Goal: Task Accomplishment & Management: Use online tool/utility

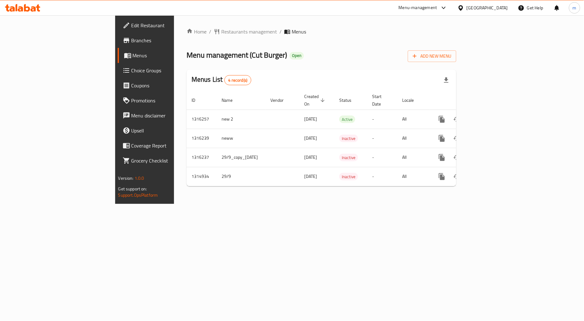
click at [133, 55] on span "Menus" at bounding box center [170, 56] width 75 height 8
click at [131, 39] on span "Branches" at bounding box center [169, 41] width 76 height 8
click at [23, 9] on icon at bounding box center [22, 8] width 35 height 8
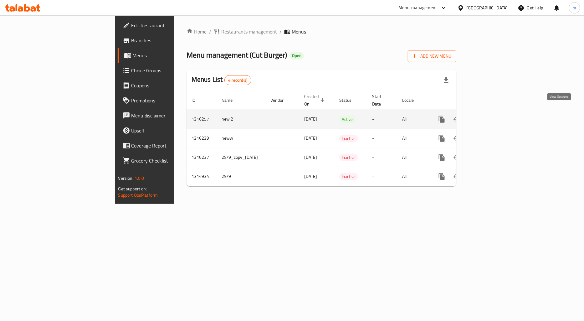
click at [491, 116] on icon "enhanced table" at bounding box center [487, 120] width 8 height 8
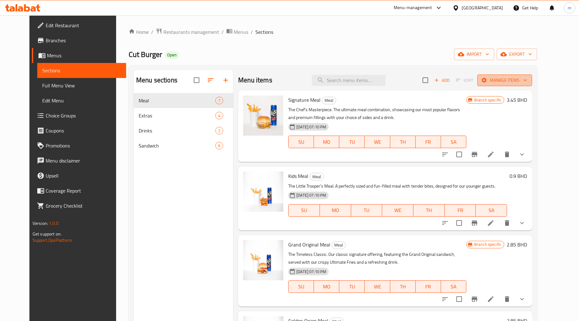
click at [527, 77] on span "Manage items" at bounding box center [504, 80] width 45 height 8
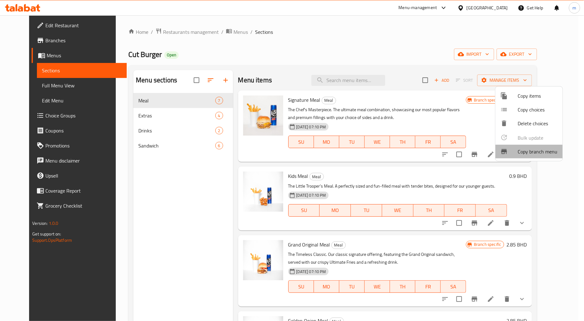
click at [521, 153] on span "Copy branch menu" at bounding box center [538, 152] width 40 height 8
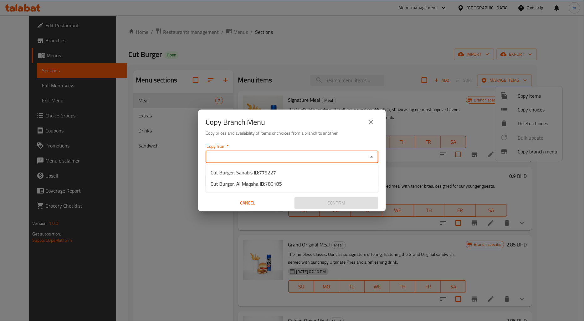
click at [232, 159] on input "Copy from   *" at bounding box center [287, 156] width 159 height 9
click at [261, 173] on span "779227" at bounding box center [267, 172] width 17 height 9
type input "Cut Burger, Sanabis"
click at [300, 182] on input "Copy to   *" at bounding box center [287, 181] width 159 height 9
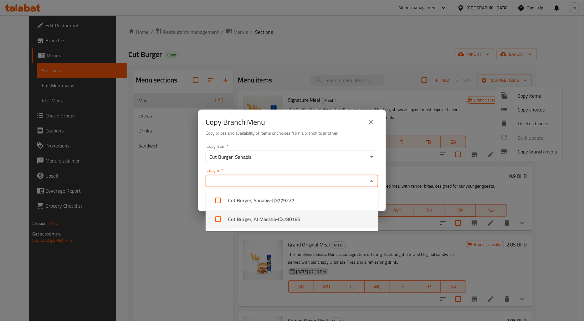
click at [294, 223] on span "780185" at bounding box center [292, 219] width 17 height 8
checkbox input "true"
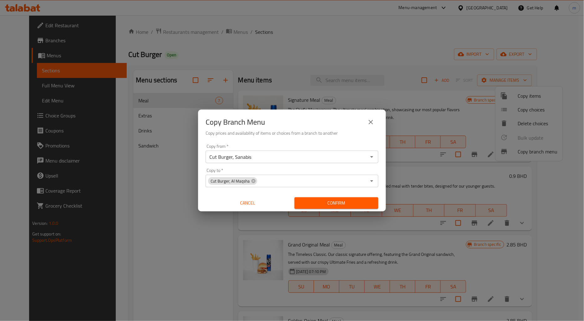
click at [289, 43] on div "Copy Branch Menu Copy prices and availability of items or choices from a branch…" at bounding box center [292, 160] width 584 height 321
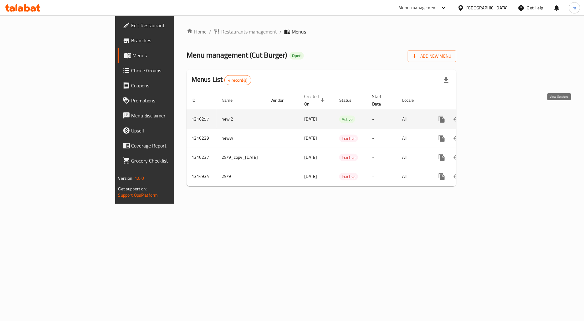
click at [491, 116] on icon "enhanced table" at bounding box center [487, 120] width 8 height 8
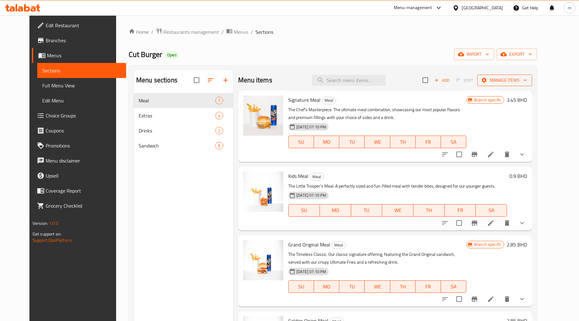
click at [527, 81] on span "Manage items" at bounding box center [504, 80] width 45 height 8
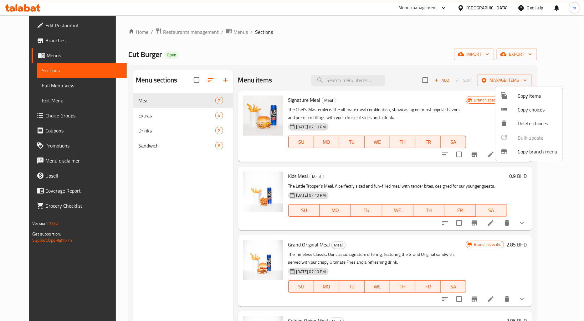
click at [538, 152] on span "Copy branch menu" at bounding box center [538, 152] width 40 height 8
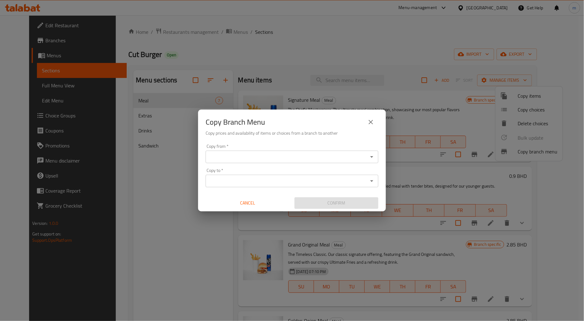
click at [223, 152] on div "Copy from *" at bounding box center [292, 157] width 173 height 13
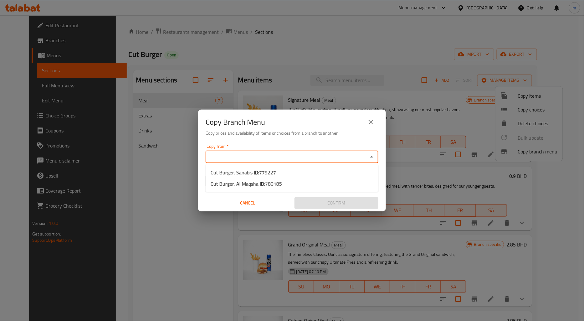
click at [270, 155] on input "Copy from   *" at bounding box center [287, 156] width 159 height 9
click at [279, 171] on li "Cut Burger, Sanabis ID: 779227" at bounding box center [292, 172] width 173 height 11
type input "Cut Burger, Sanabis"
click at [282, 182] on input "Copy to   *" at bounding box center [287, 181] width 159 height 9
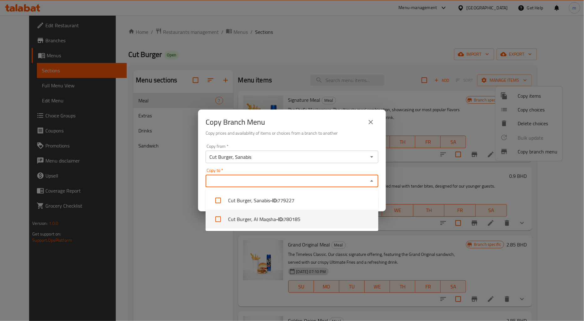
click at [281, 217] on b "- ID:" at bounding box center [280, 219] width 8 height 8
checkbox input "true"
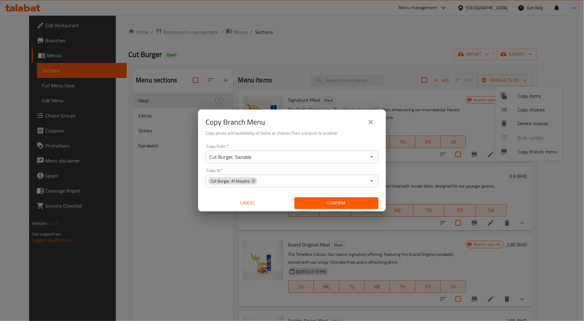
click at [384, 34] on div "Copy Branch Menu Copy prices and availability of items or choices from a branch…" at bounding box center [292, 160] width 584 height 321
click at [328, 203] on span "Confirm" at bounding box center [337, 203] width 74 height 8
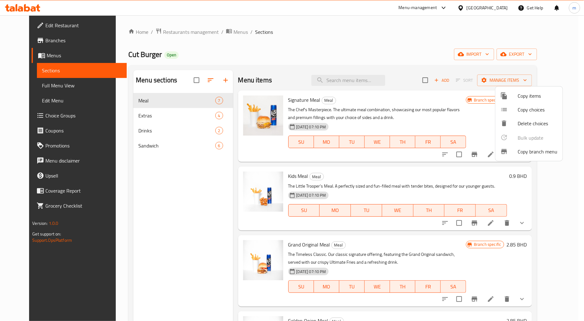
click at [36, 26] on div at bounding box center [292, 160] width 584 height 321
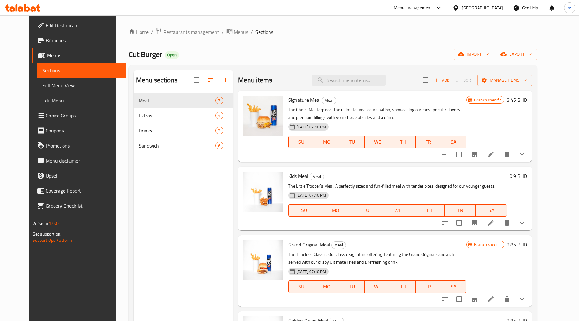
click at [46, 25] on span "Edit Restaurant" at bounding box center [83, 26] width 75 height 8
